Goal: Navigation & Orientation: Find specific page/section

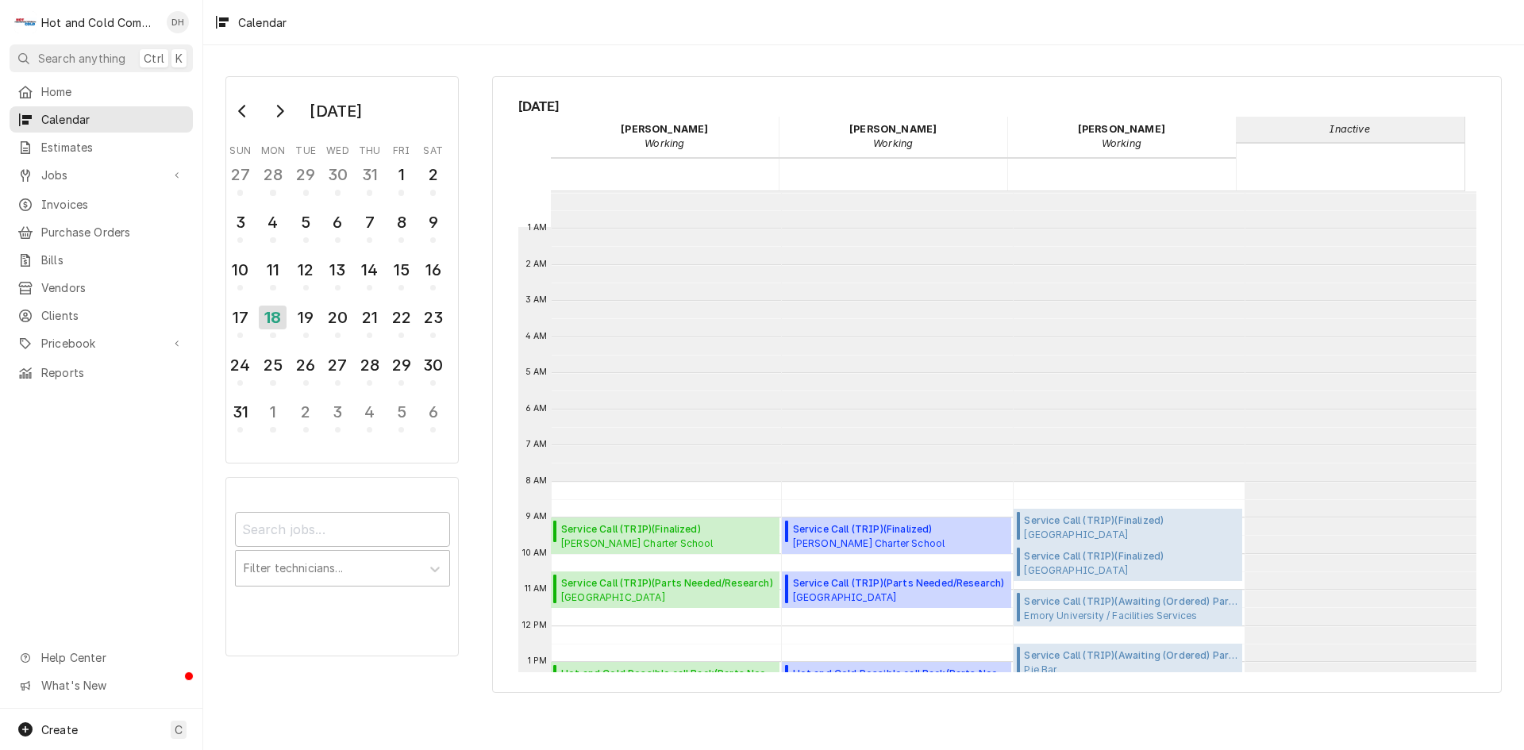
scroll to position [290, 0]
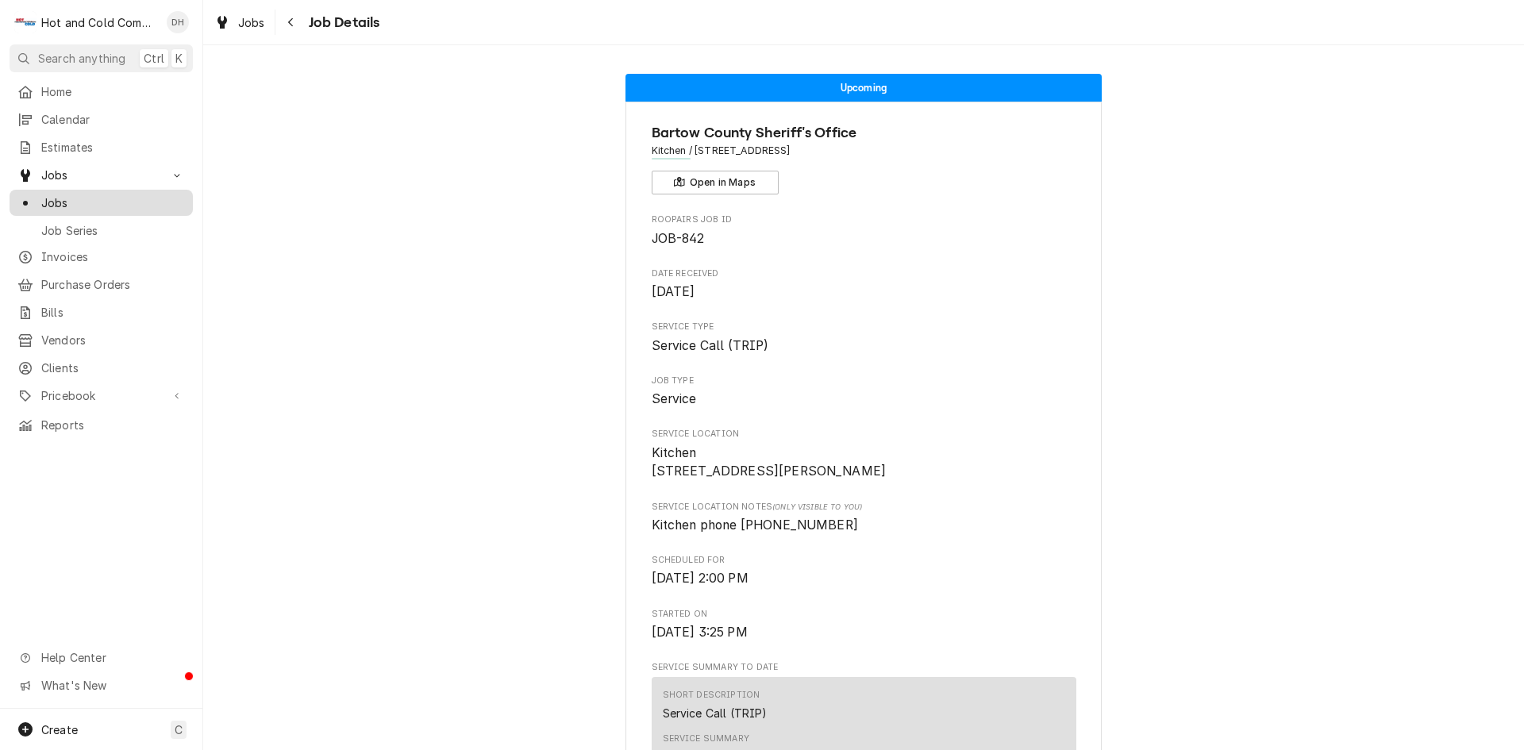
click at [63, 190] on link "Jobs" at bounding box center [101, 203] width 183 height 26
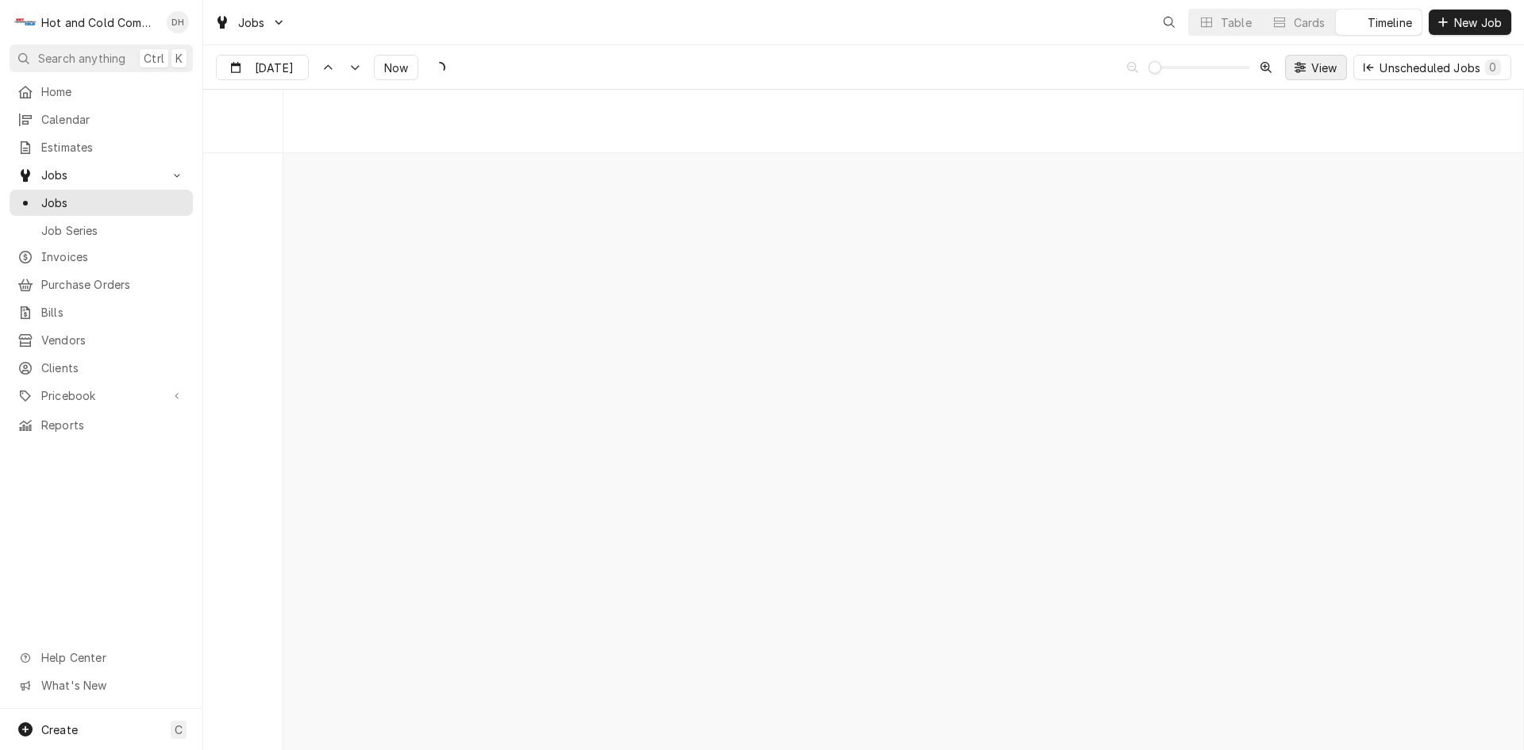
scroll to position [12416, 0]
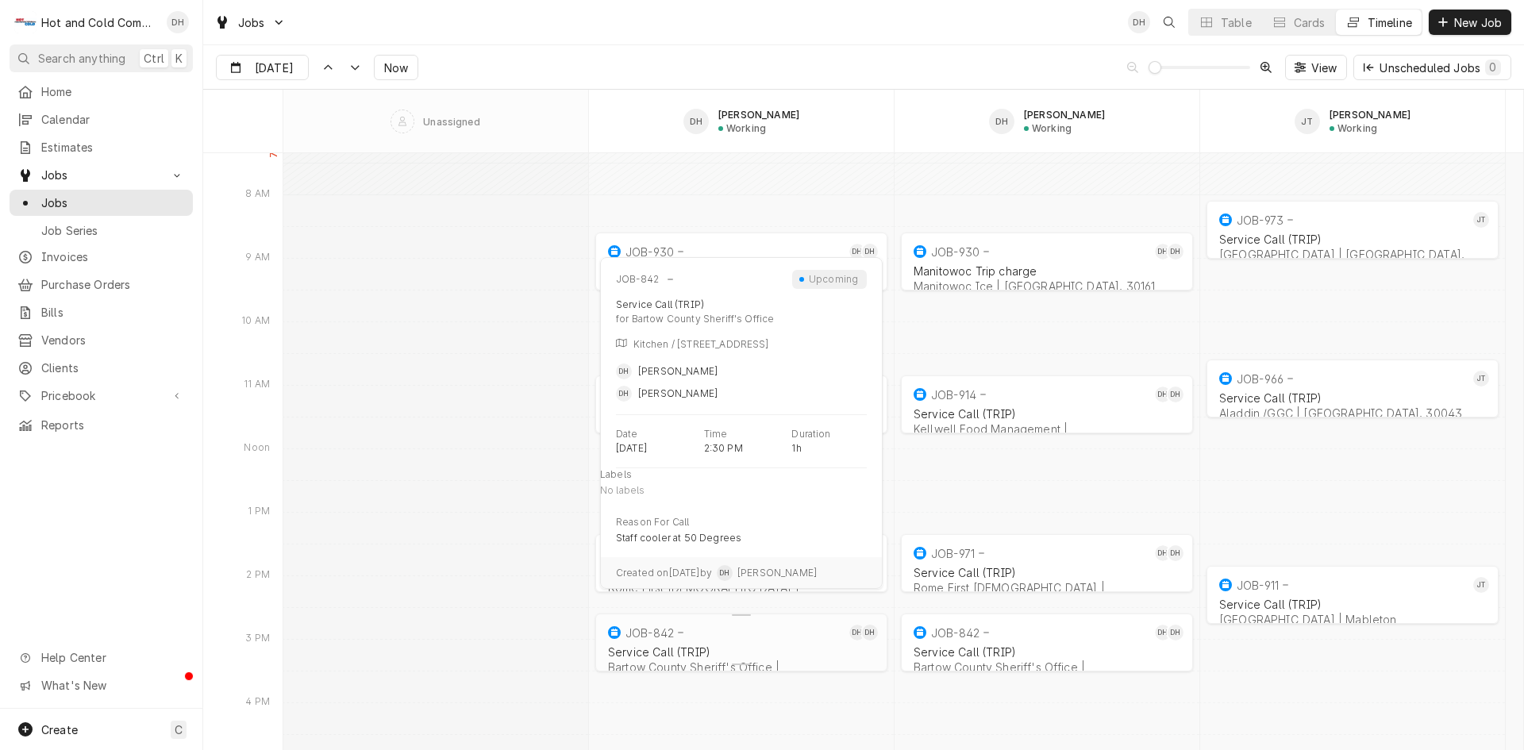
click at [740, 646] on div "Service Call (TRIP)" at bounding box center [741, 651] width 267 height 13
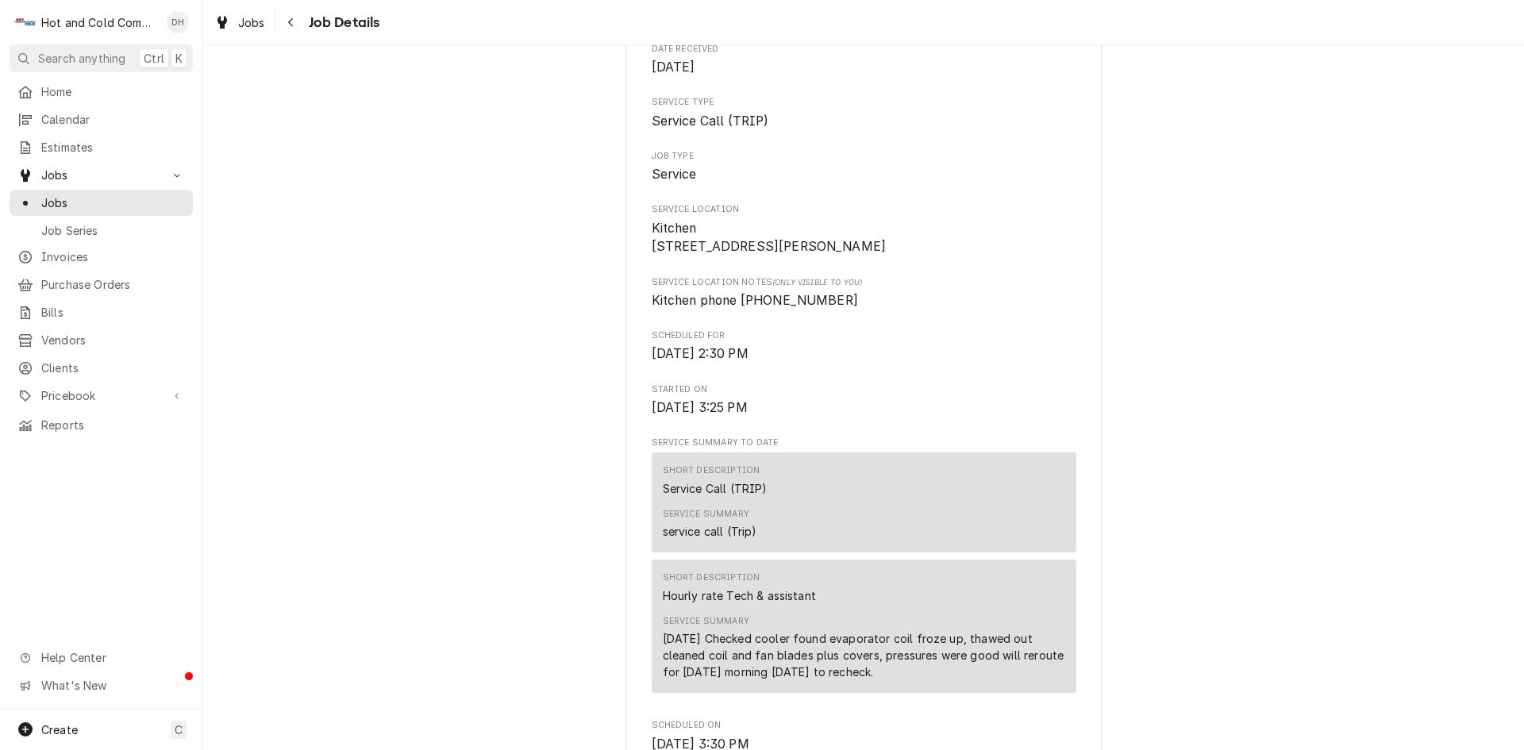
scroll to position [264, 0]
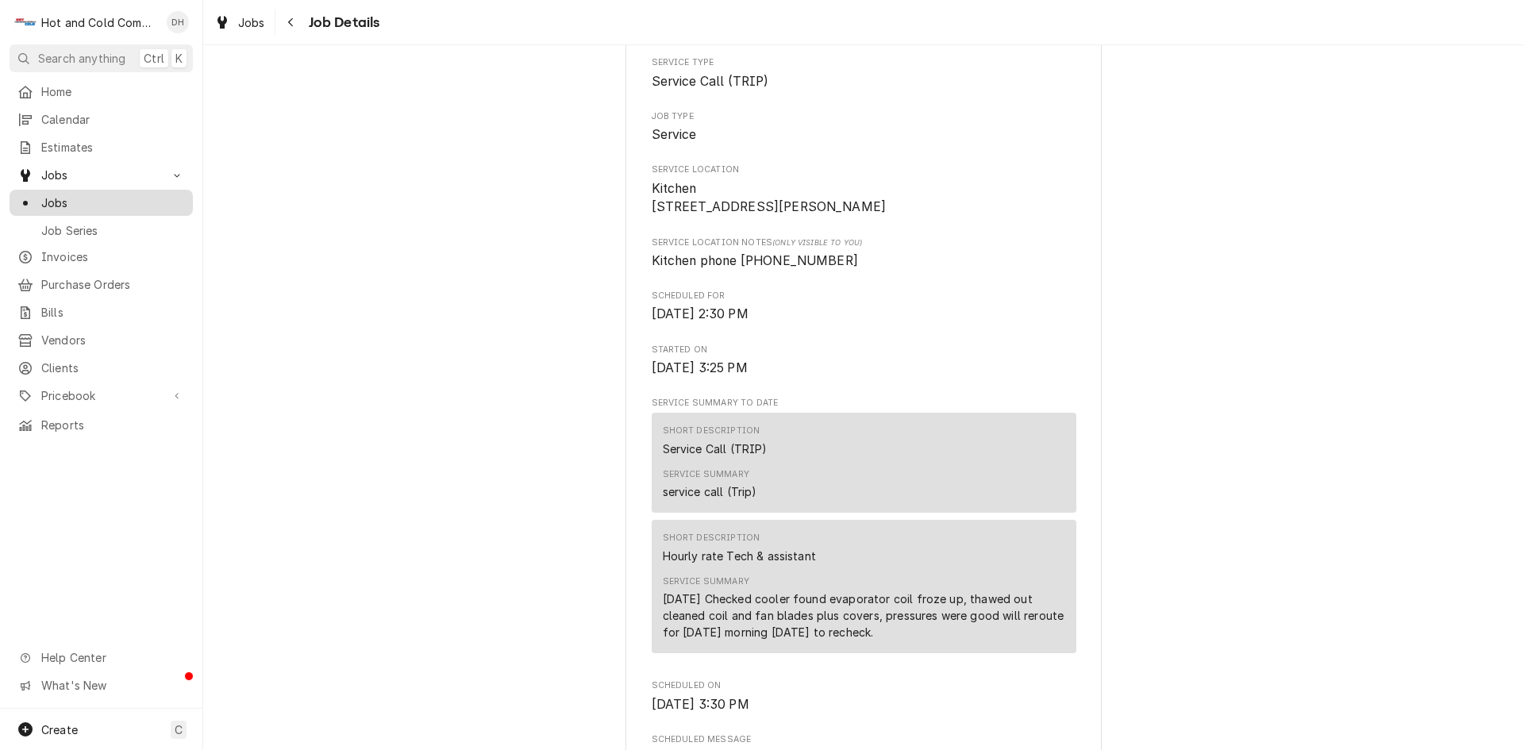
click at [95, 194] on span "Jobs" at bounding box center [113, 202] width 144 height 17
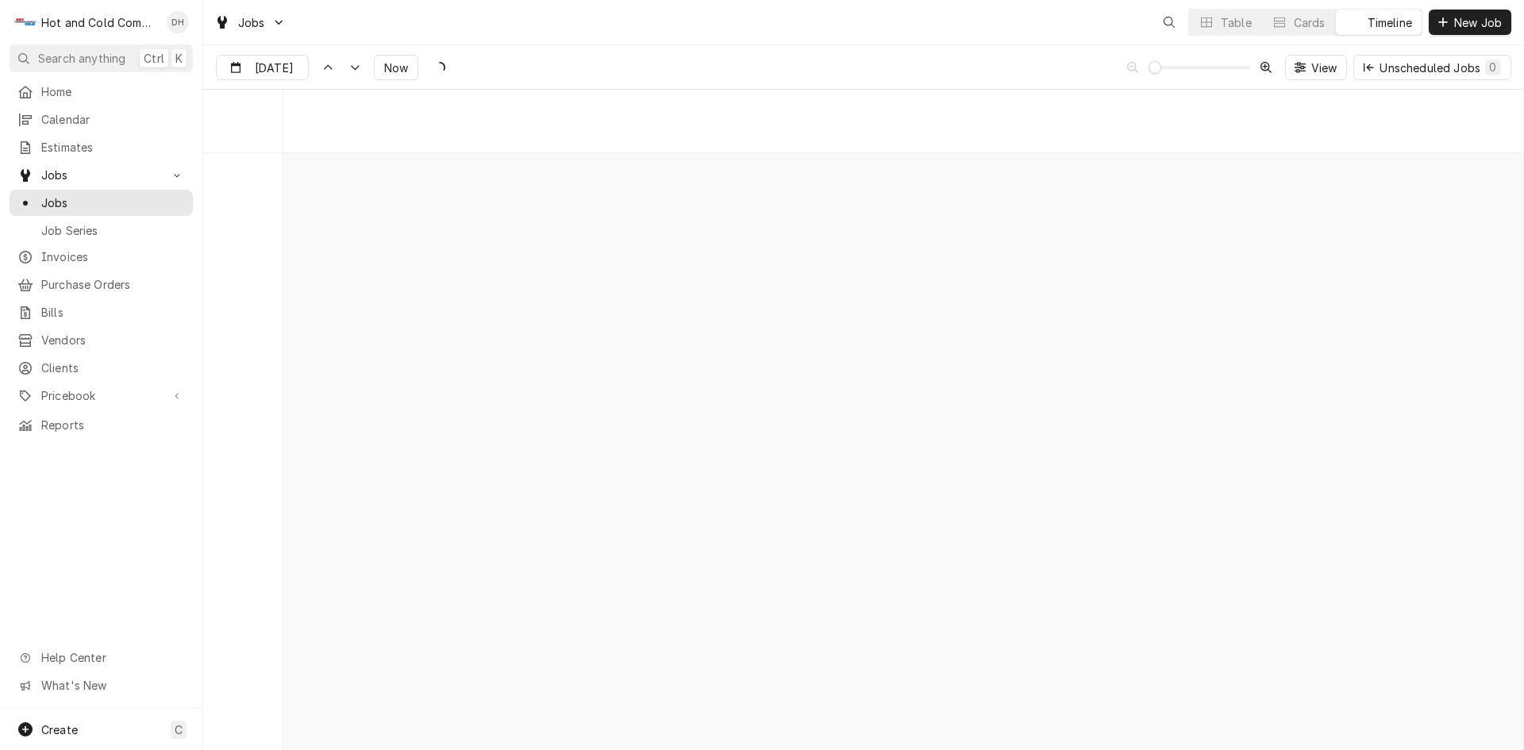
scroll to position [12432, 0]
